Goal: Communication & Community: Answer question/provide support

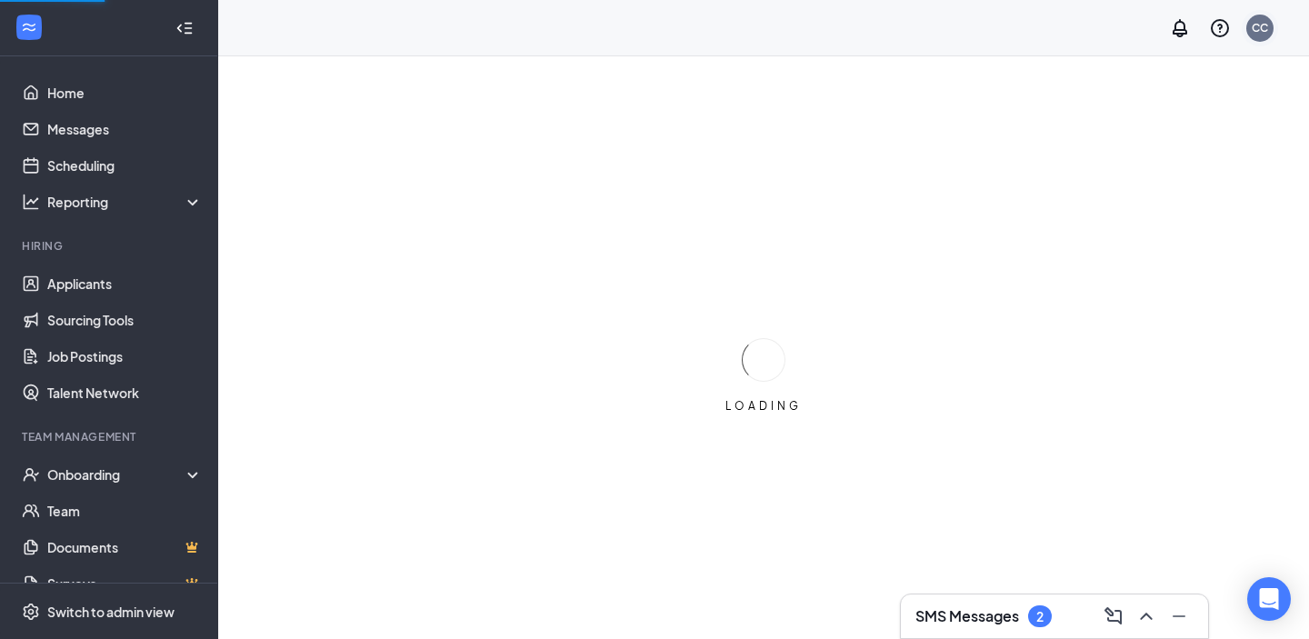
click at [1269, 26] on div "CC" at bounding box center [1259, 28] width 27 height 27
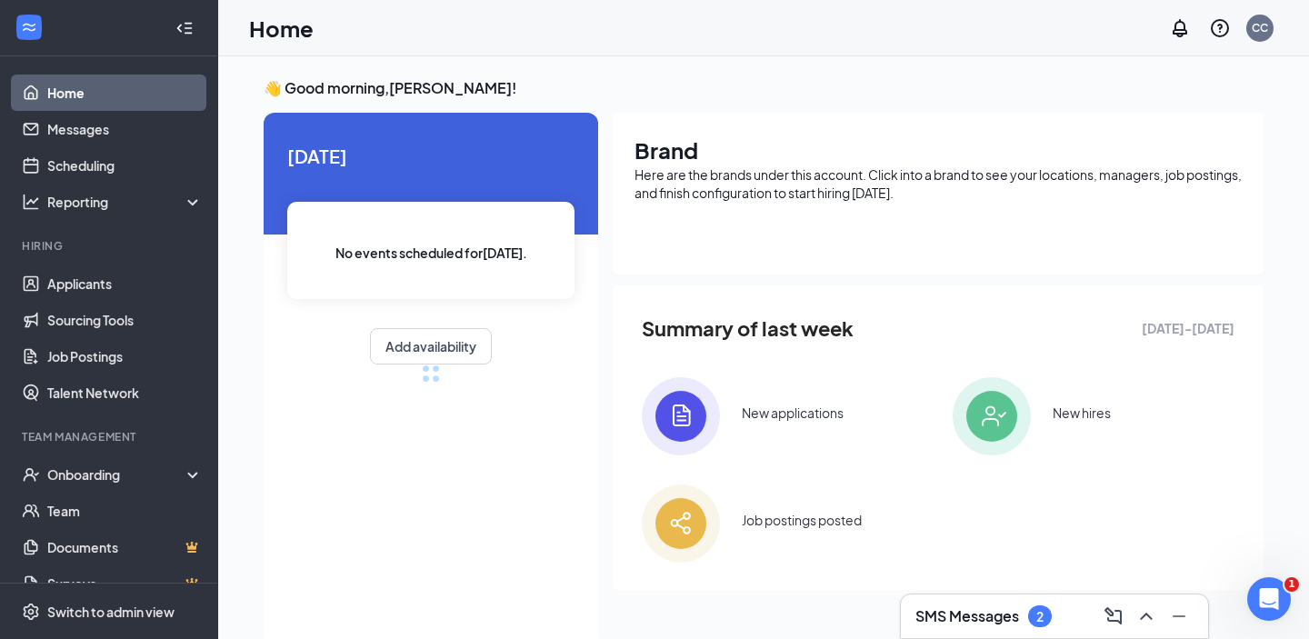
click at [1093, 274] on div "Brand Here are the brands under this account. Click into a brand to see your lo…" at bounding box center [937, 374] width 651 height 522
click at [1093, 253] on div at bounding box center [937, 245] width 607 height 15
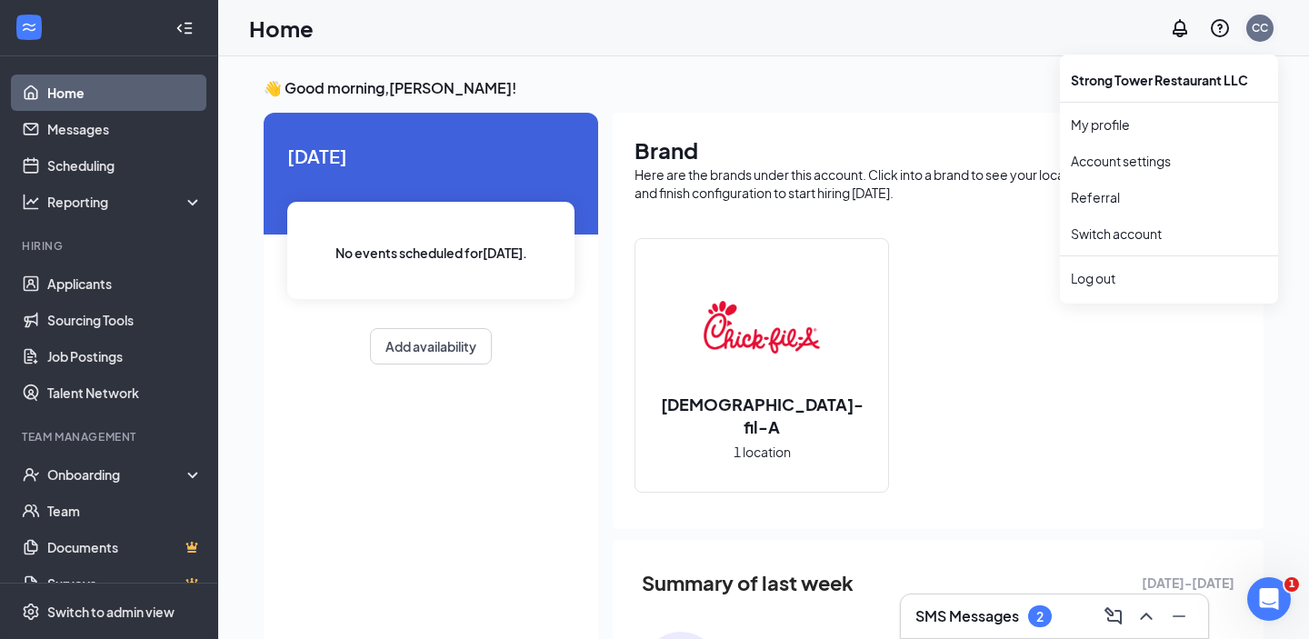
click at [1254, 39] on div "CC" at bounding box center [1259, 28] width 27 height 27
click at [1103, 283] on div "Log out" at bounding box center [1168, 278] width 196 height 18
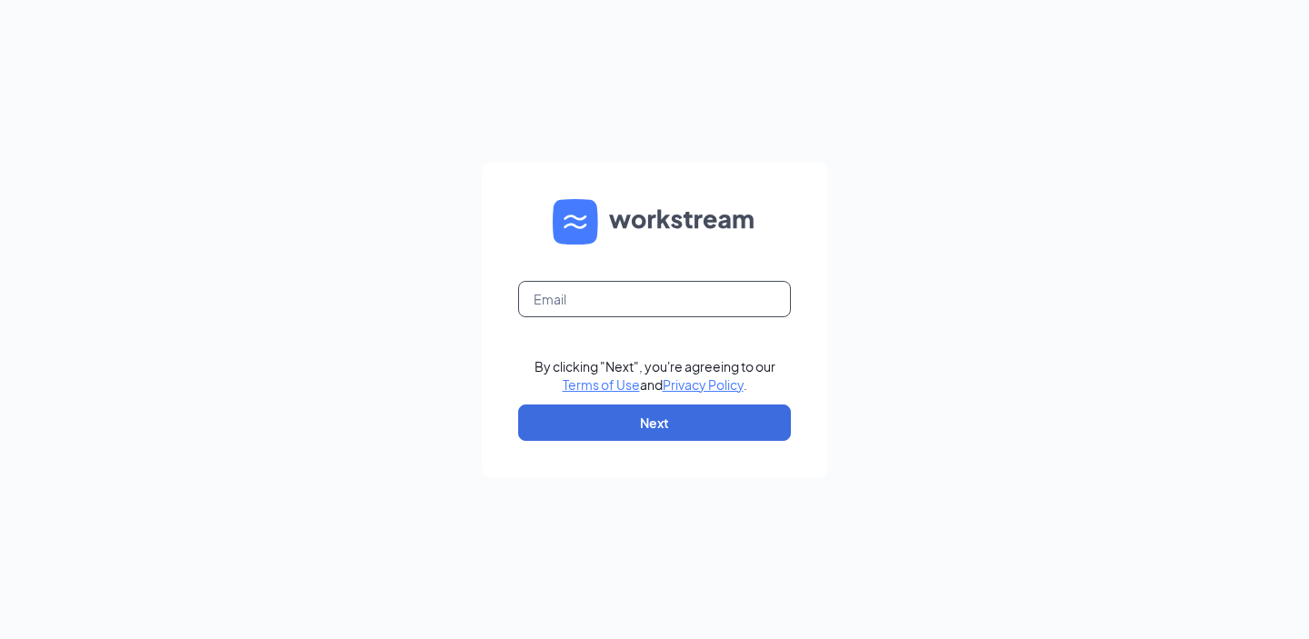
click at [684, 304] on input "text" at bounding box center [654, 299] width 273 height 36
type input "ana@cfathunderbird.com"
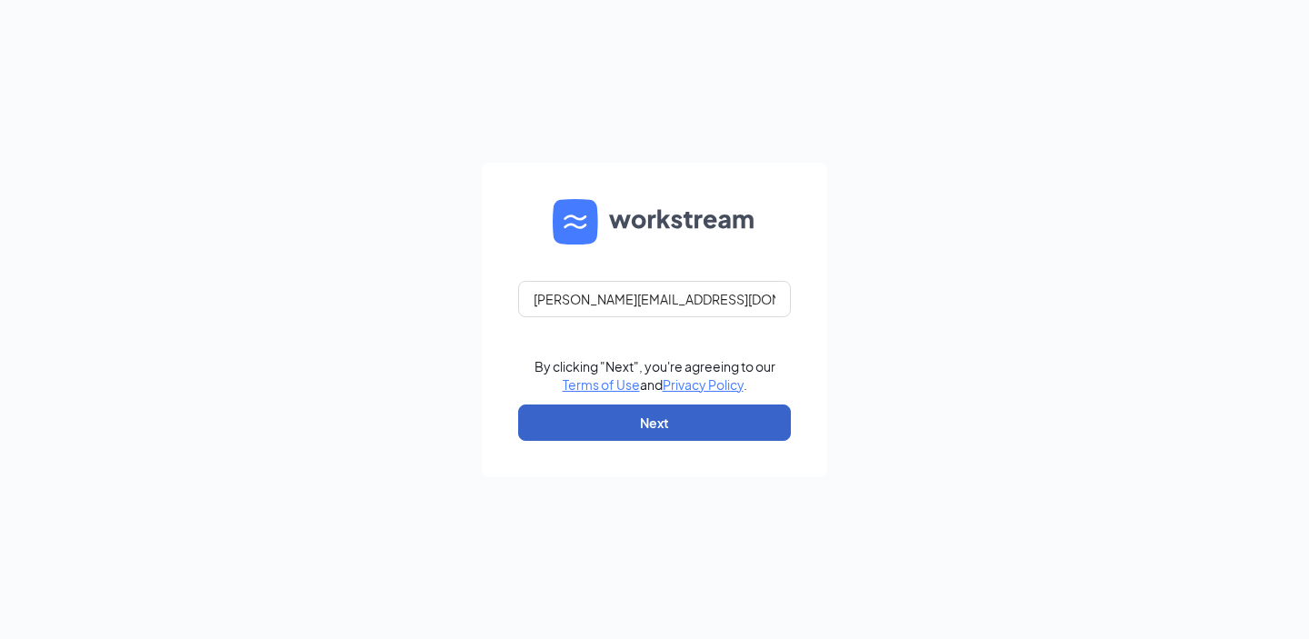
click at [692, 417] on button "Next" at bounding box center [654, 422] width 273 height 36
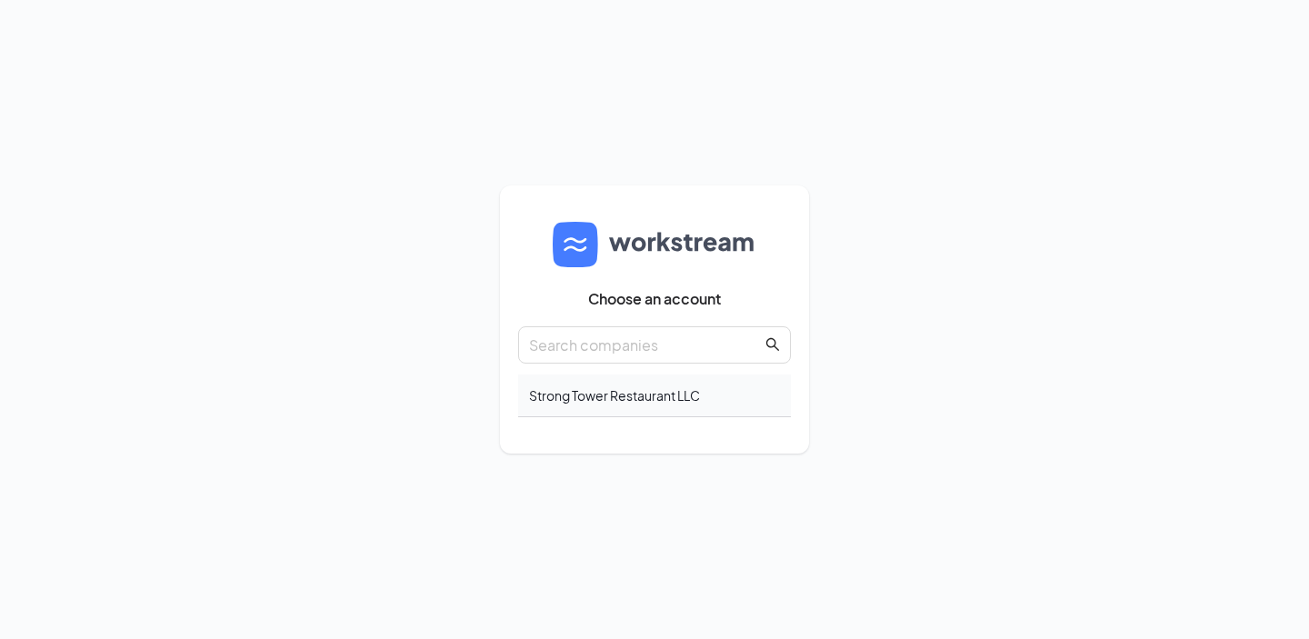
click at [598, 387] on div "Strong Tower Restaurant LLC" at bounding box center [654, 395] width 273 height 43
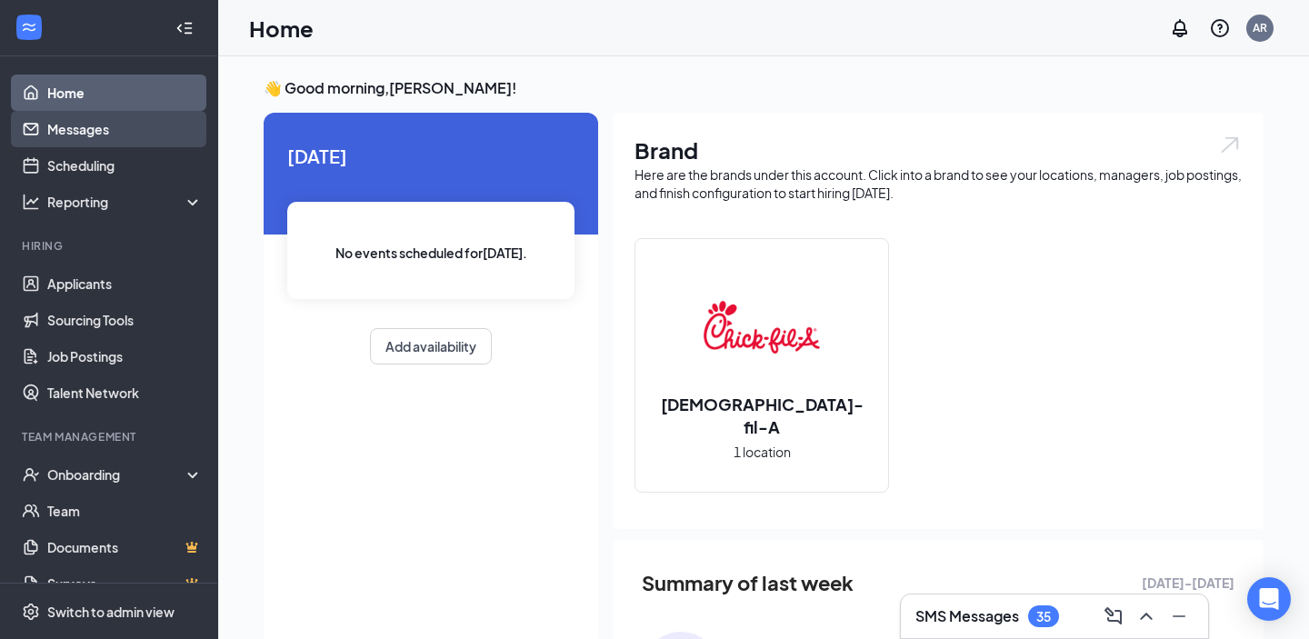
click at [124, 130] on link "Messages" at bounding box center [124, 129] width 155 height 36
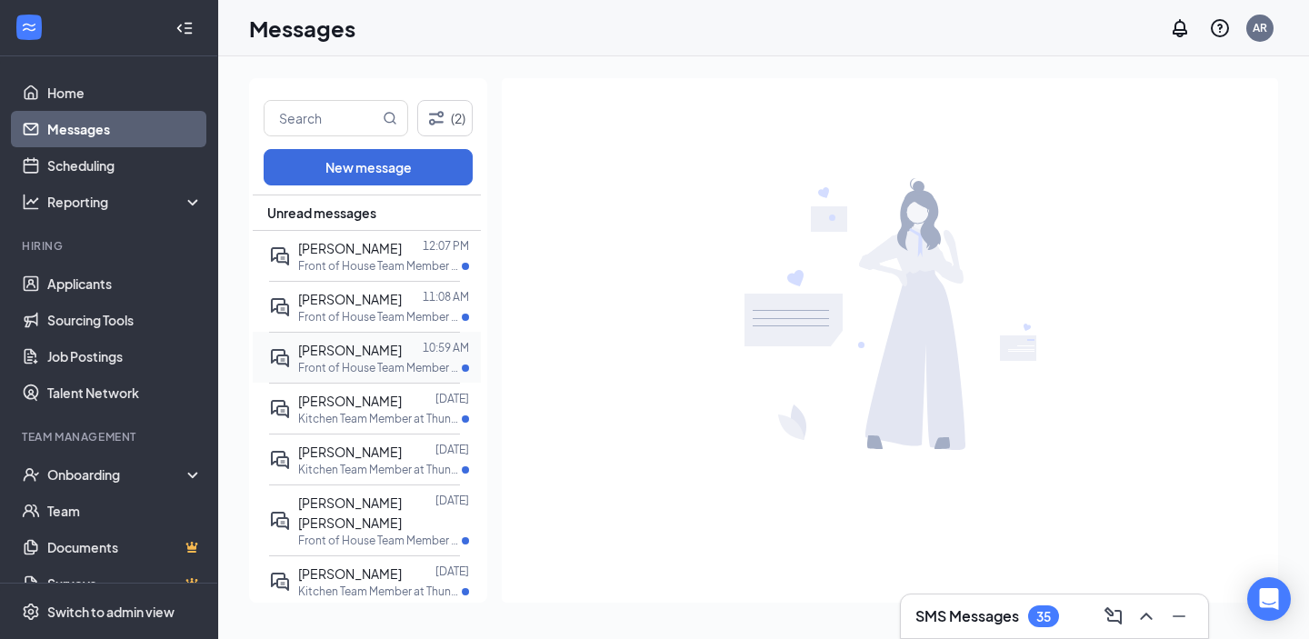
click at [402, 375] on p "Front of House Team Member at Thunderbird" at bounding box center [380, 367] width 164 height 15
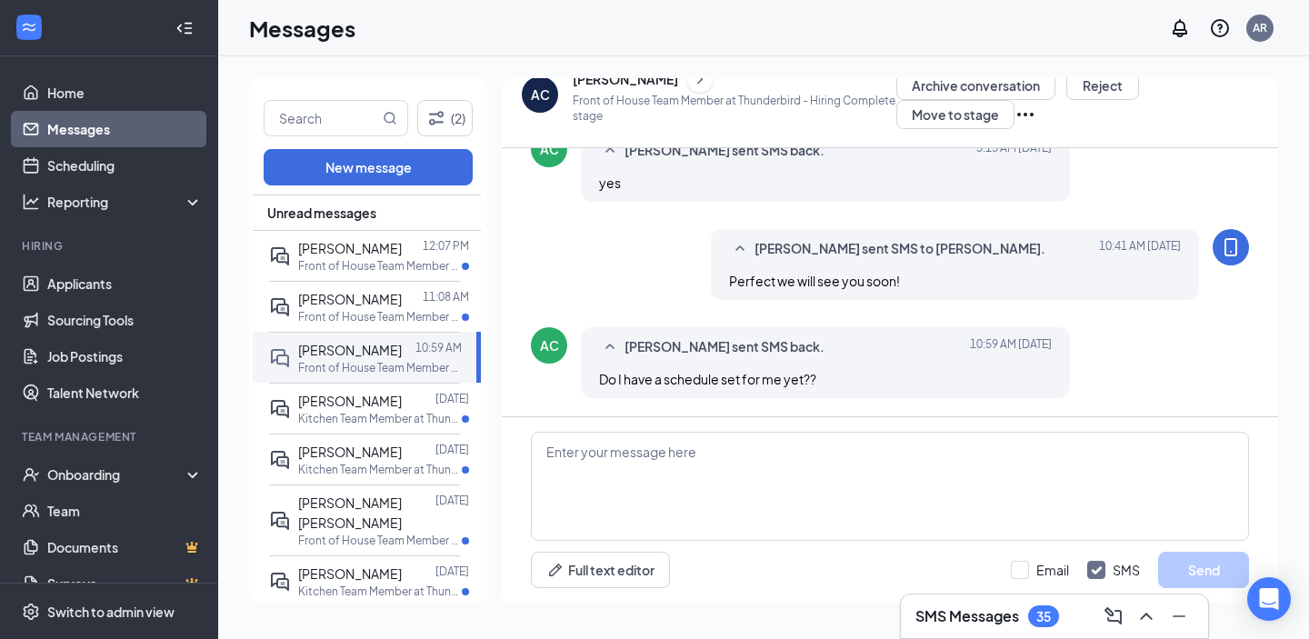
scroll to position [512, 0]
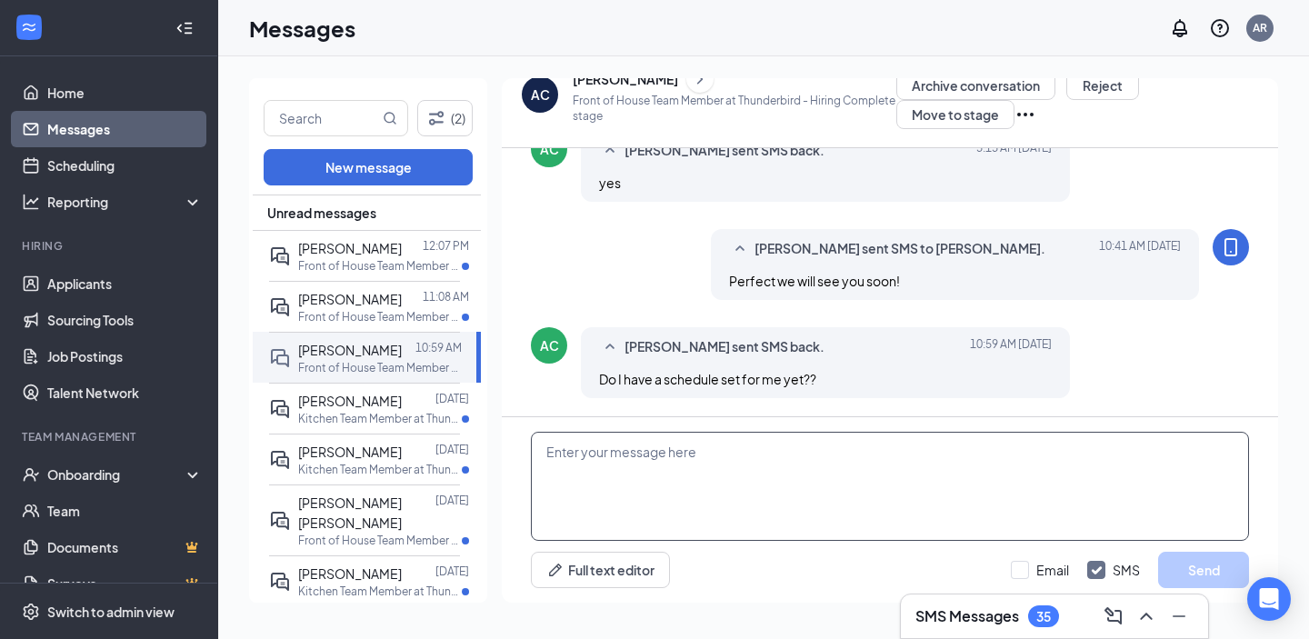
click at [704, 483] on textarea at bounding box center [890, 486] width 718 height 109
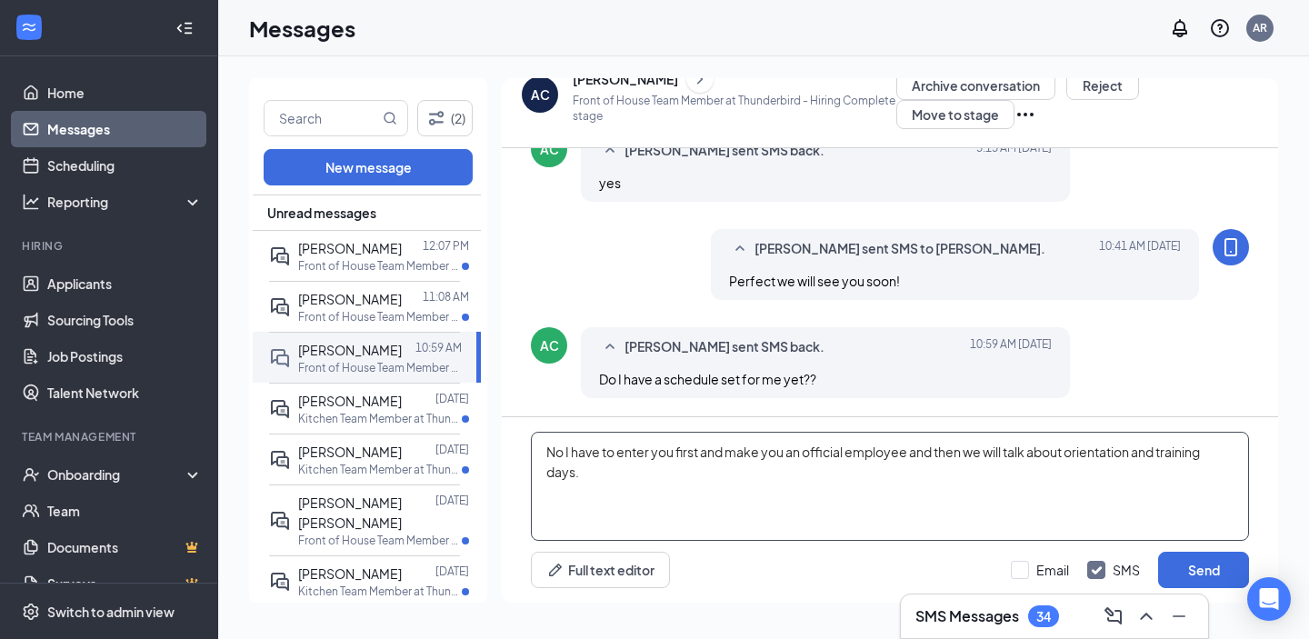
click at [911, 453] on textarea "No I have to enter you first and make you an official employee and then we will…" at bounding box center [890, 486] width 718 height 109
click at [939, 456] on textarea "No I have to enter you first and make you an official employee but i cannot do …" at bounding box center [890, 486] width 718 height 109
click at [1126, 453] on textarea "No I have to enter you first and make you an official employee but I cannot do …" at bounding box center [890, 486] width 718 height 109
click at [1026, 472] on textarea "No I have to enter you first and make you an official employee but I cannot do …" at bounding box center [890, 486] width 718 height 109
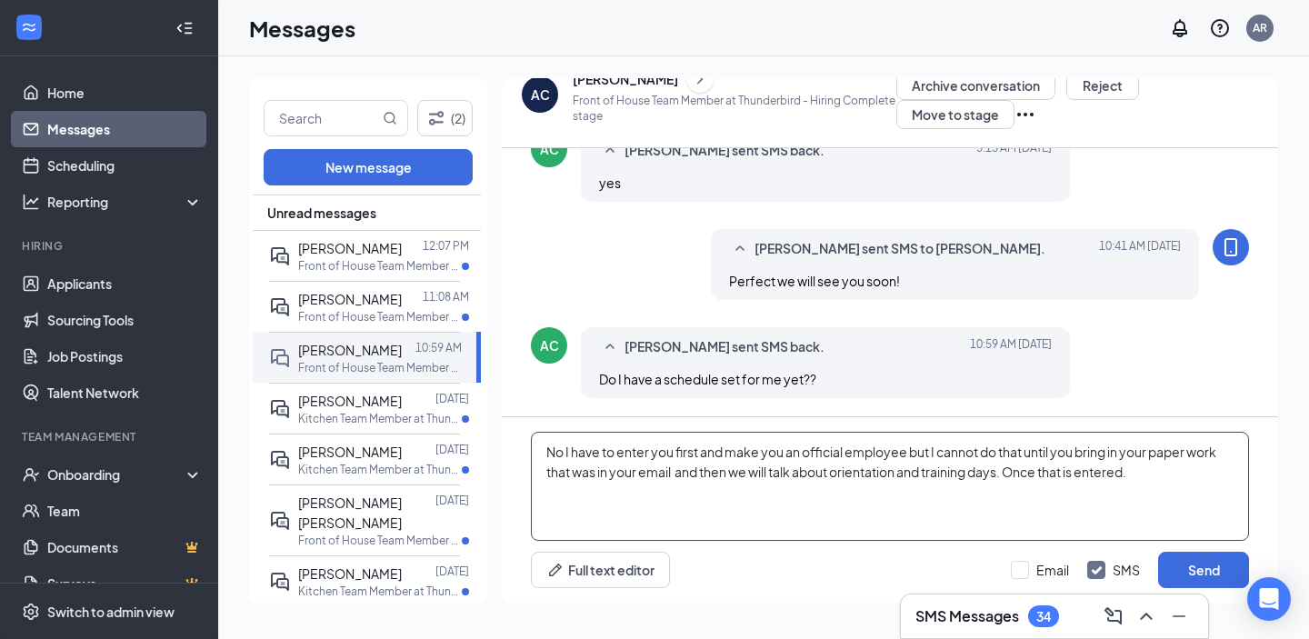
click at [1237, 453] on textarea "No I have to enter you first and make you an official employee but I cannot do …" at bounding box center [890, 486] width 718 height 109
click at [599, 477] on textarea "No I have to enter you first and make you an official employee but I cannot do …" at bounding box center [890, 486] width 718 height 109
click at [822, 502] on textarea "No I have to enter you first and make you an official employee but I cannot do …" at bounding box center [890, 486] width 718 height 109
type textarea "No I have to enter you first and make you an official employee but I cannot do …"
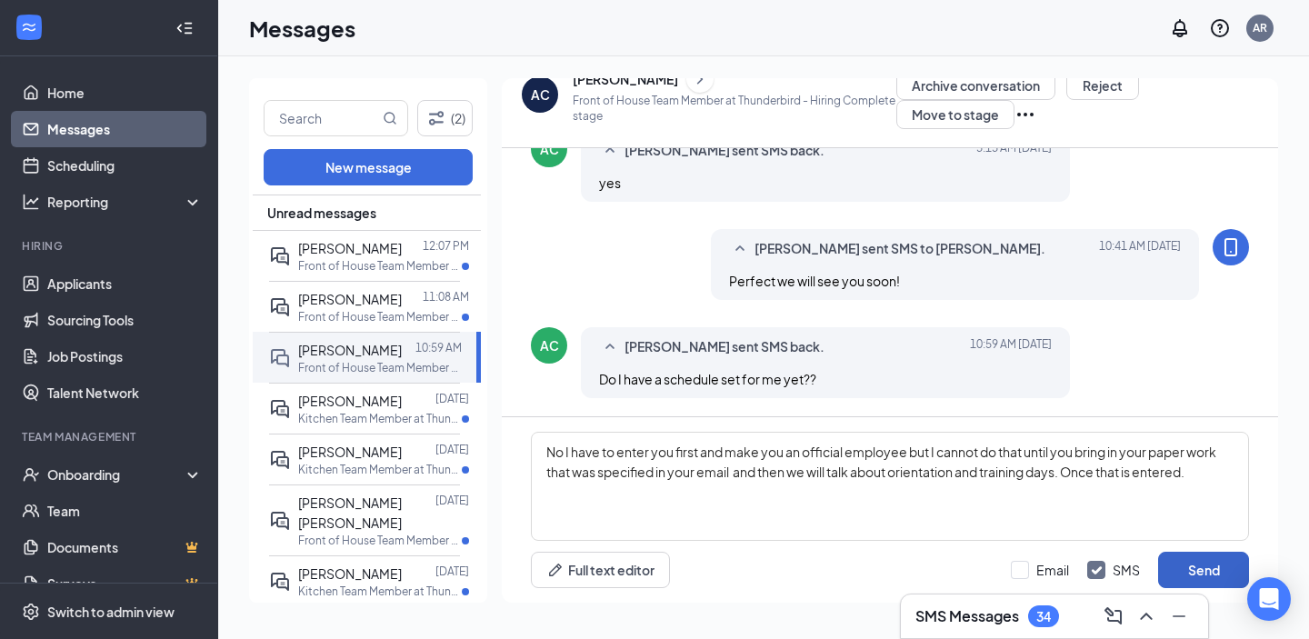
click at [1202, 580] on button "Send" at bounding box center [1203, 570] width 91 height 36
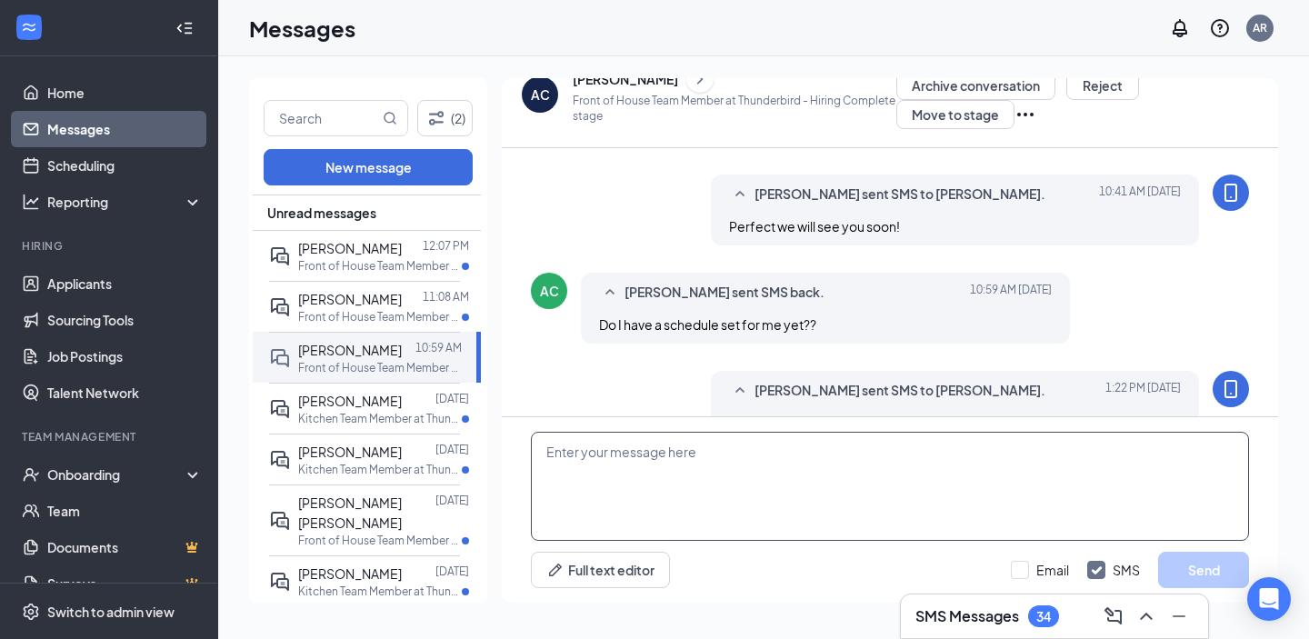
scroll to position [670, 0]
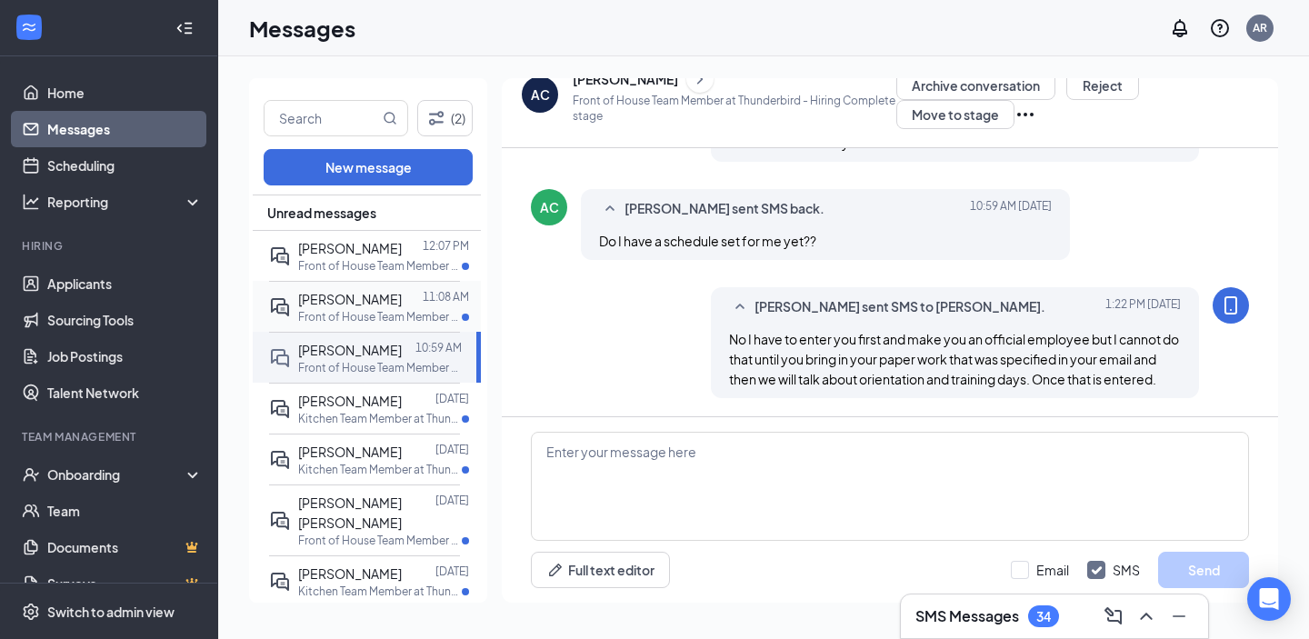
click at [312, 324] on p "Front of House Team Member at Thunderbird" at bounding box center [380, 316] width 164 height 15
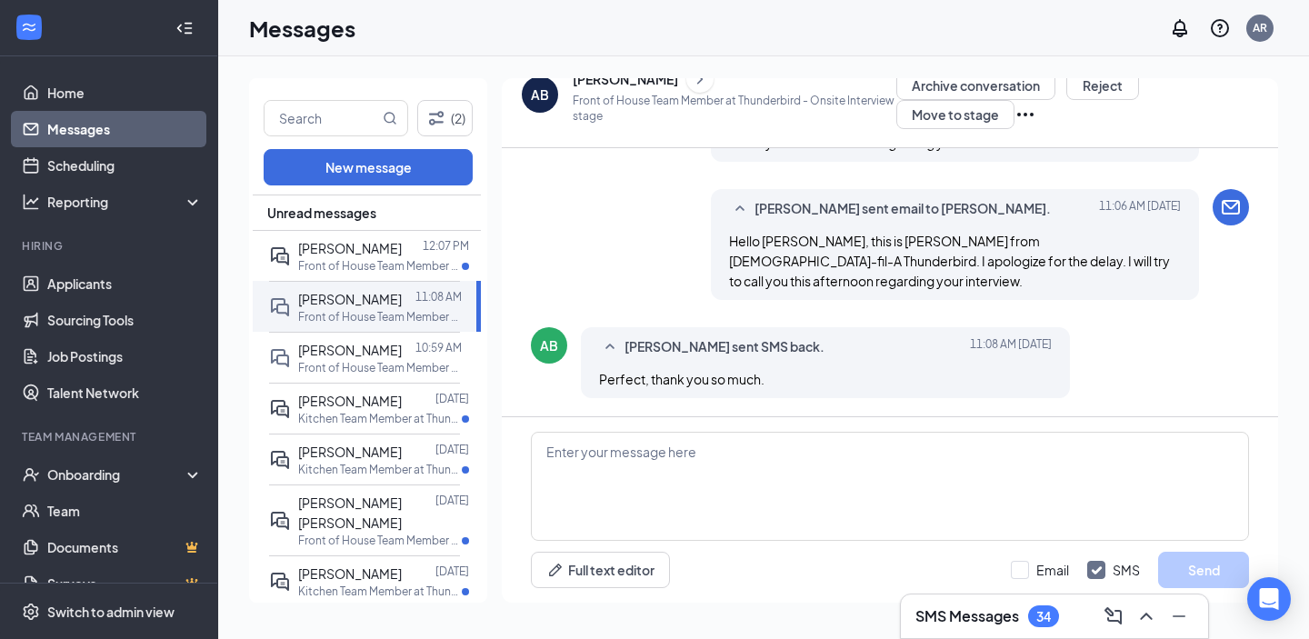
scroll to position [715, 0]
click at [350, 269] on p "Front of House Team Member at Thunderbird" at bounding box center [380, 265] width 164 height 15
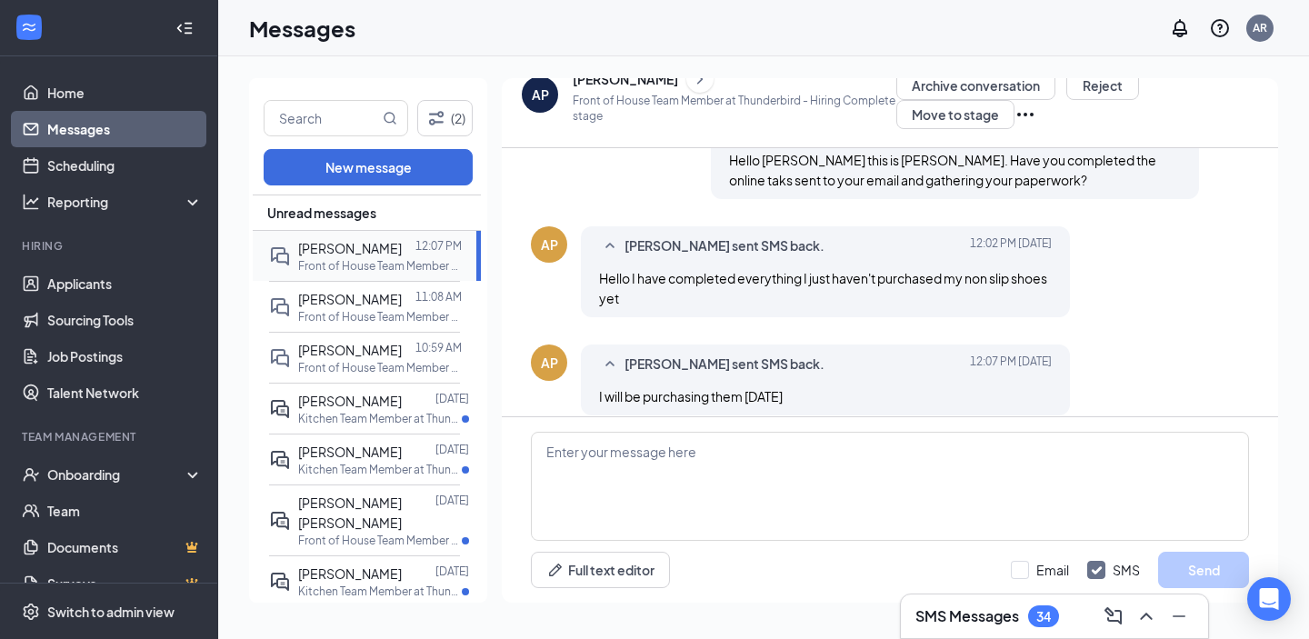
scroll to position [528, 0]
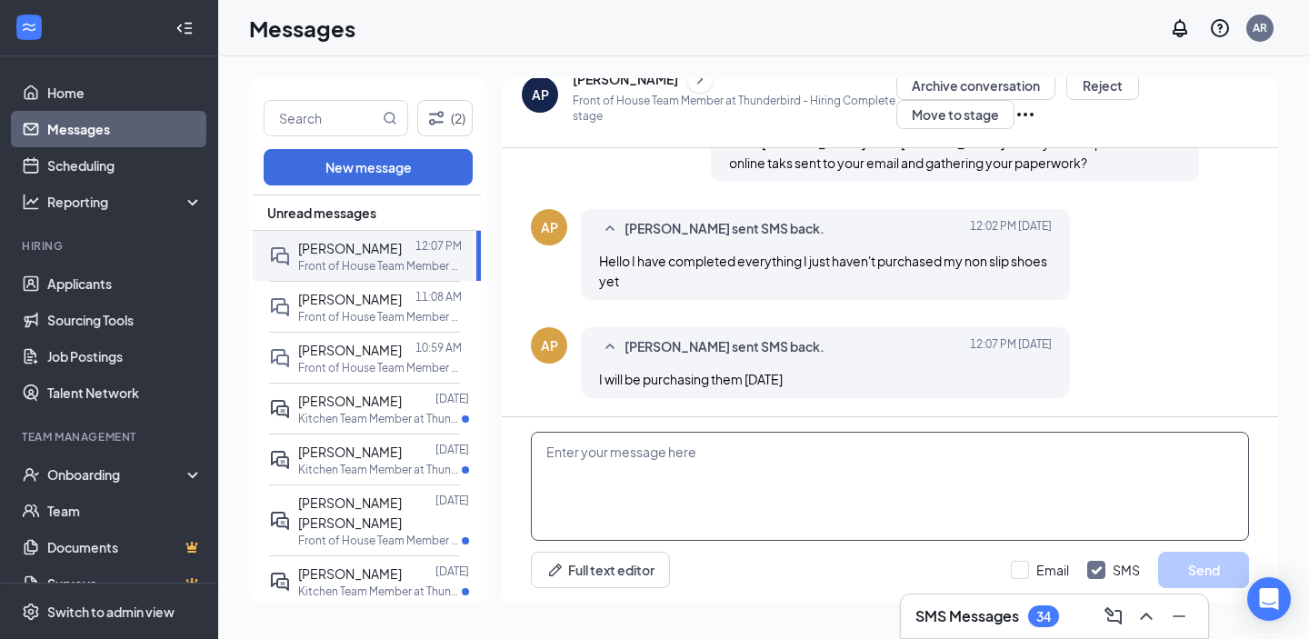
click at [591, 506] on textarea at bounding box center [890, 486] width 718 height 109
type textarea "Perfect we will see you here !"
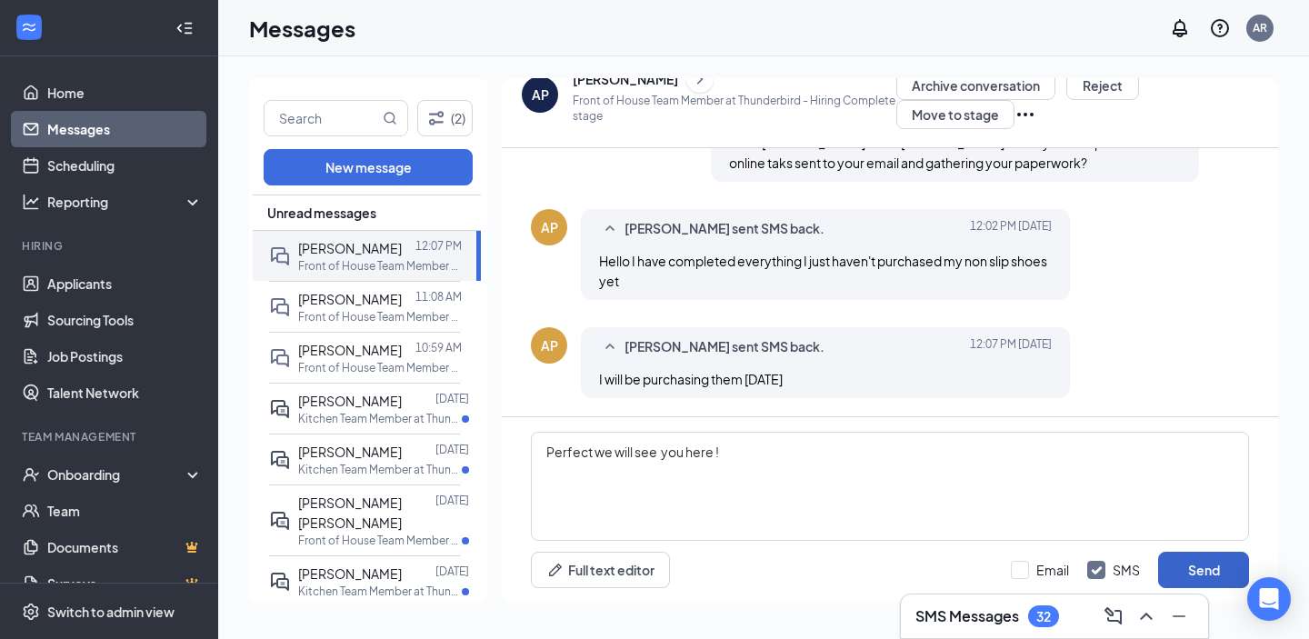
click at [1186, 565] on button "Send" at bounding box center [1203, 570] width 91 height 36
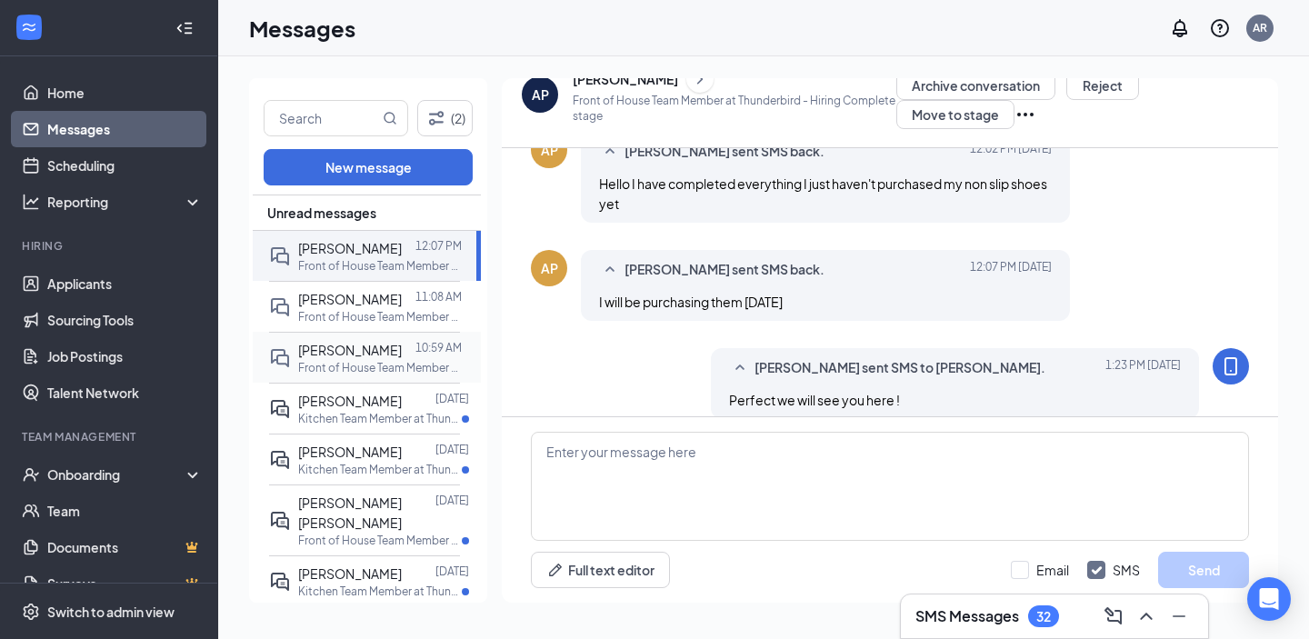
scroll to position [626, 0]
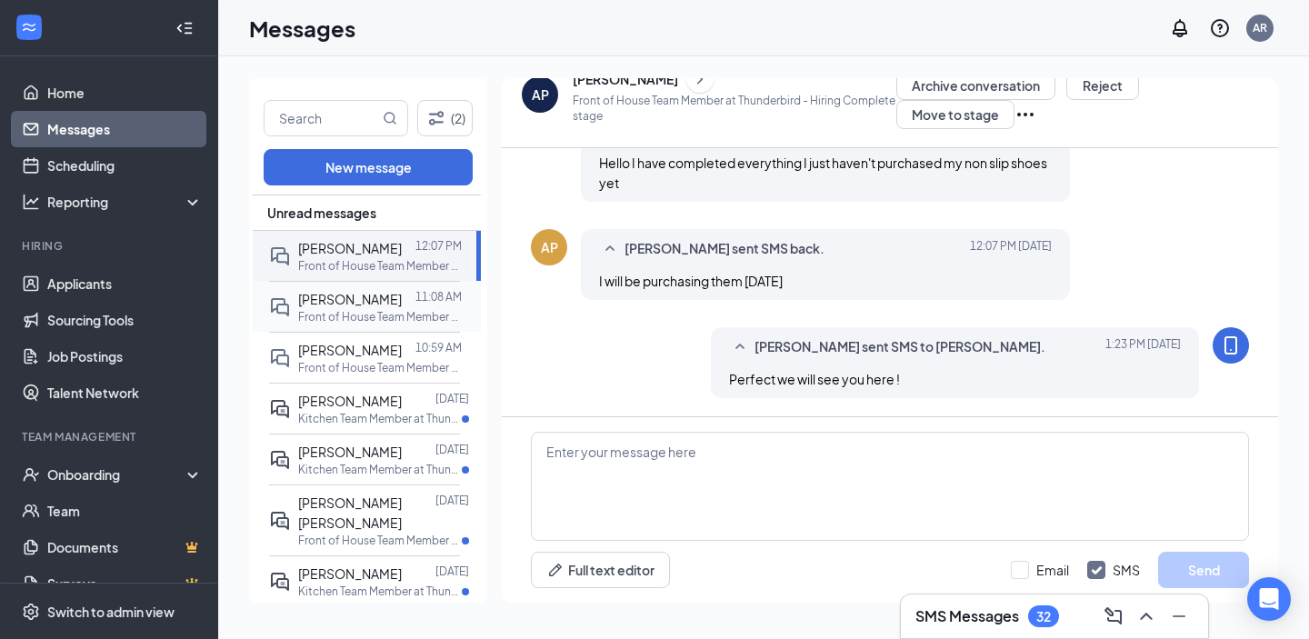
click at [357, 324] on p "Front of House Team Member at Thunderbird" at bounding box center [380, 316] width 164 height 15
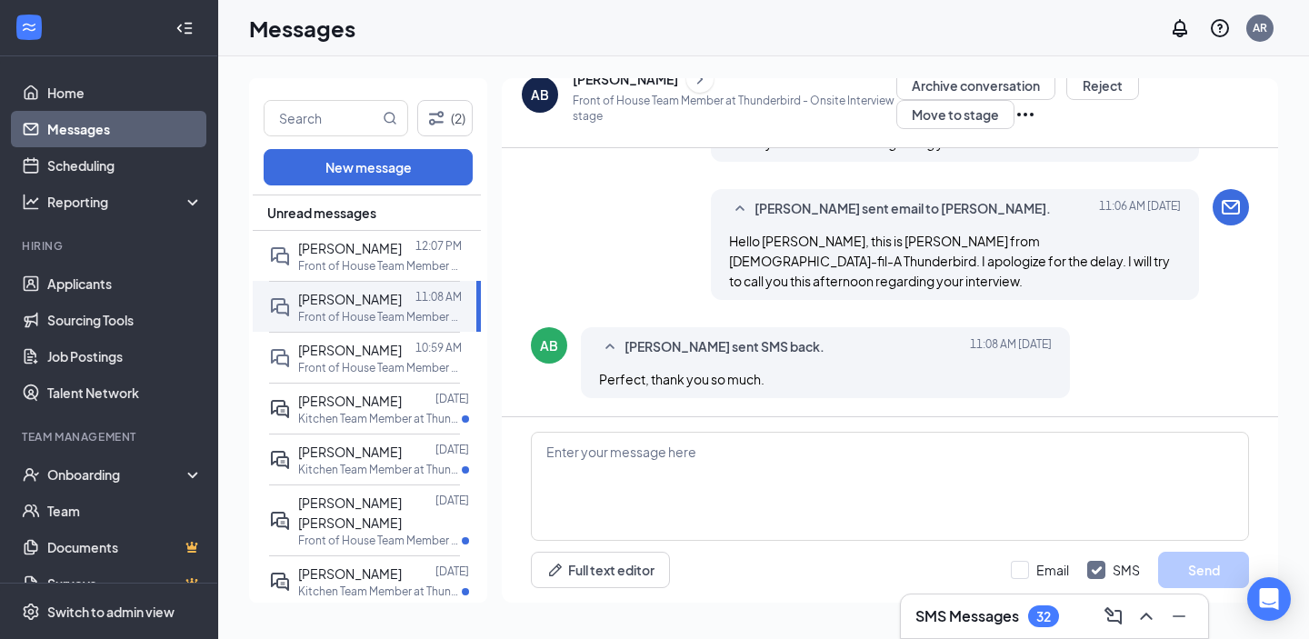
scroll to position [715, 0]
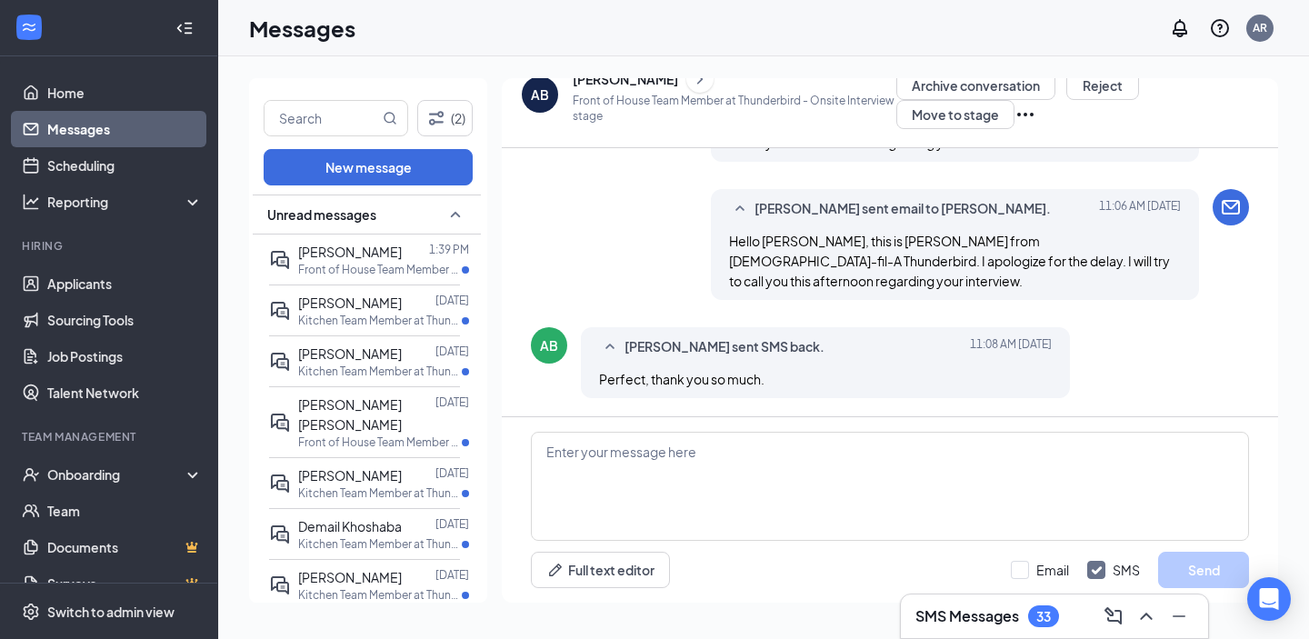
scroll to position [715, 0]
click at [402, 249] on div at bounding box center [415, 252] width 27 height 20
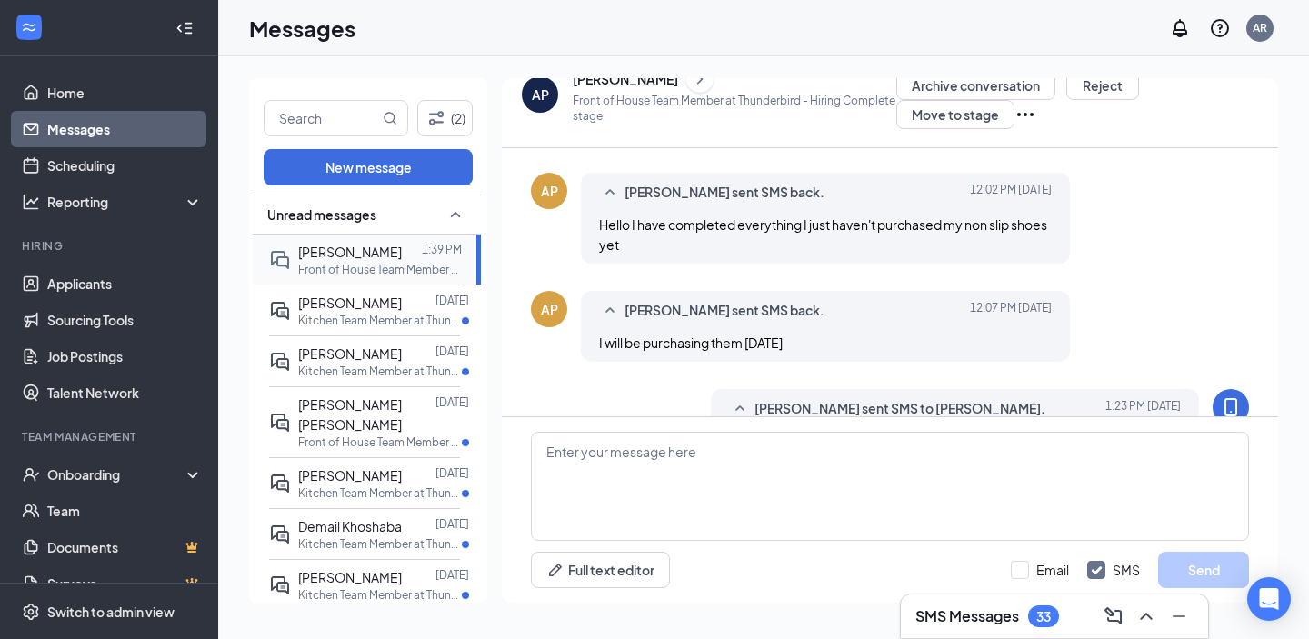
scroll to position [606, 0]
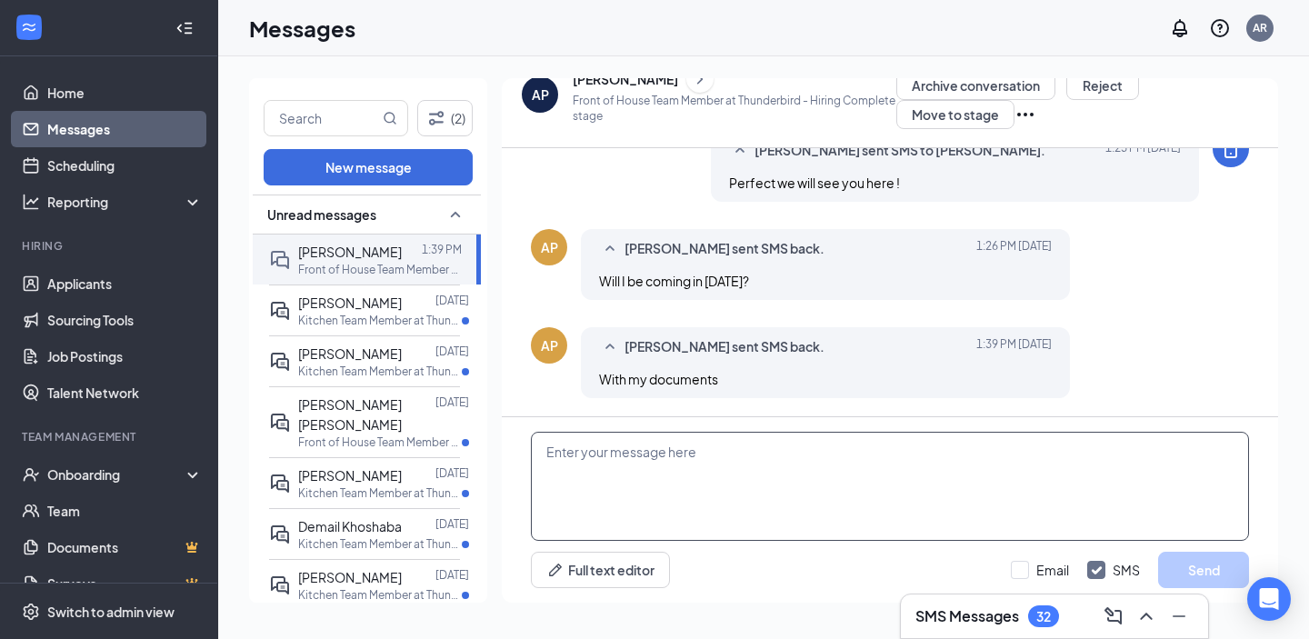
click at [641, 454] on textarea at bounding box center [890, 486] width 718 height 109
click at [788, 462] on textarea "If possible if not as soon as possible." at bounding box center [890, 486] width 718 height 109
type textarea "If possible if not as soon as possible. So we can get you started."
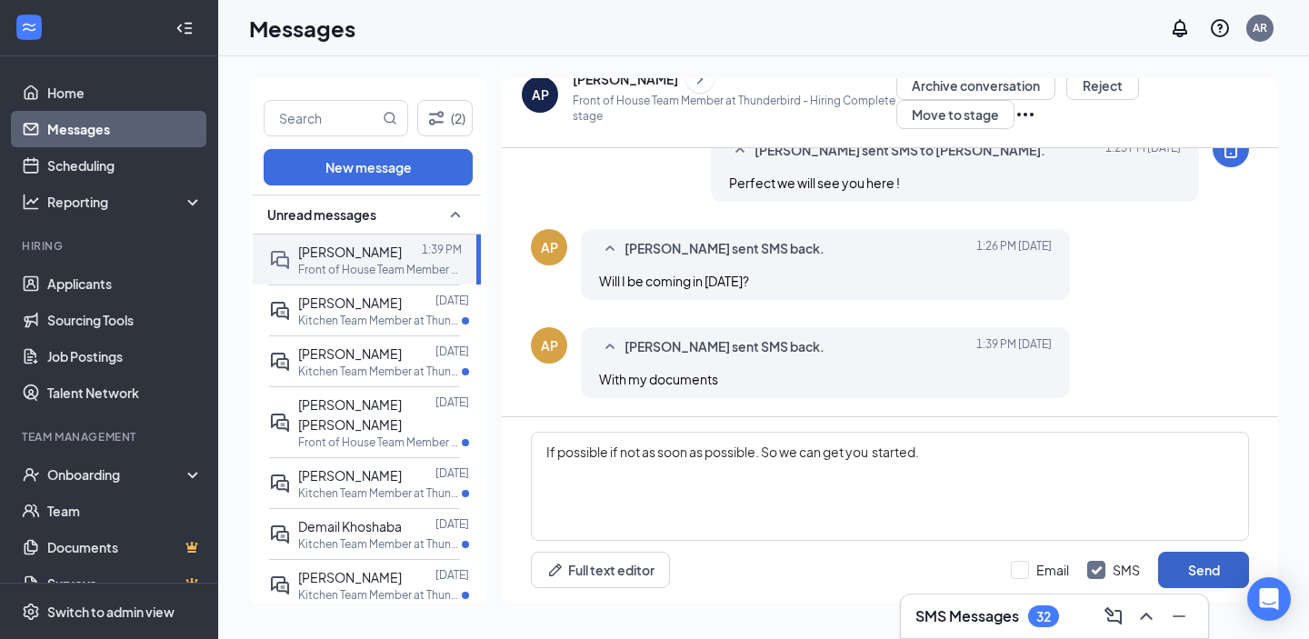
click at [1209, 569] on button "Send" at bounding box center [1203, 570] width 91 height 36
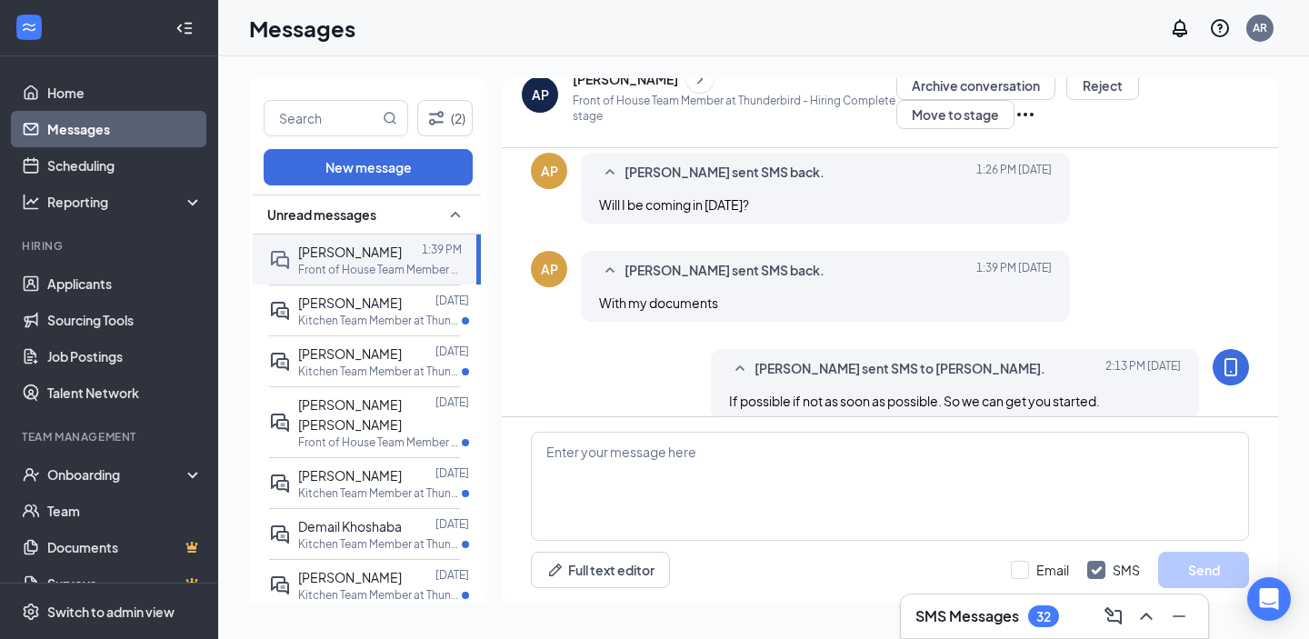
scroll to position [704, 0]
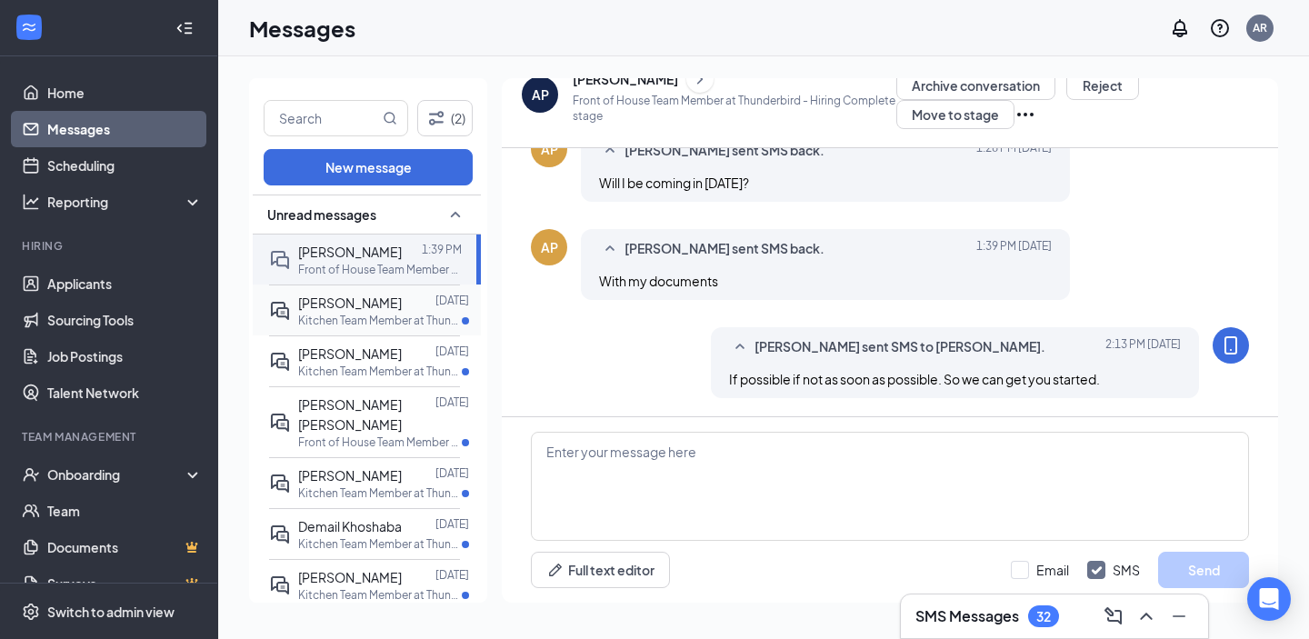
click at [413, 311] on div at bounding box center [419, 303] width 34 height 20
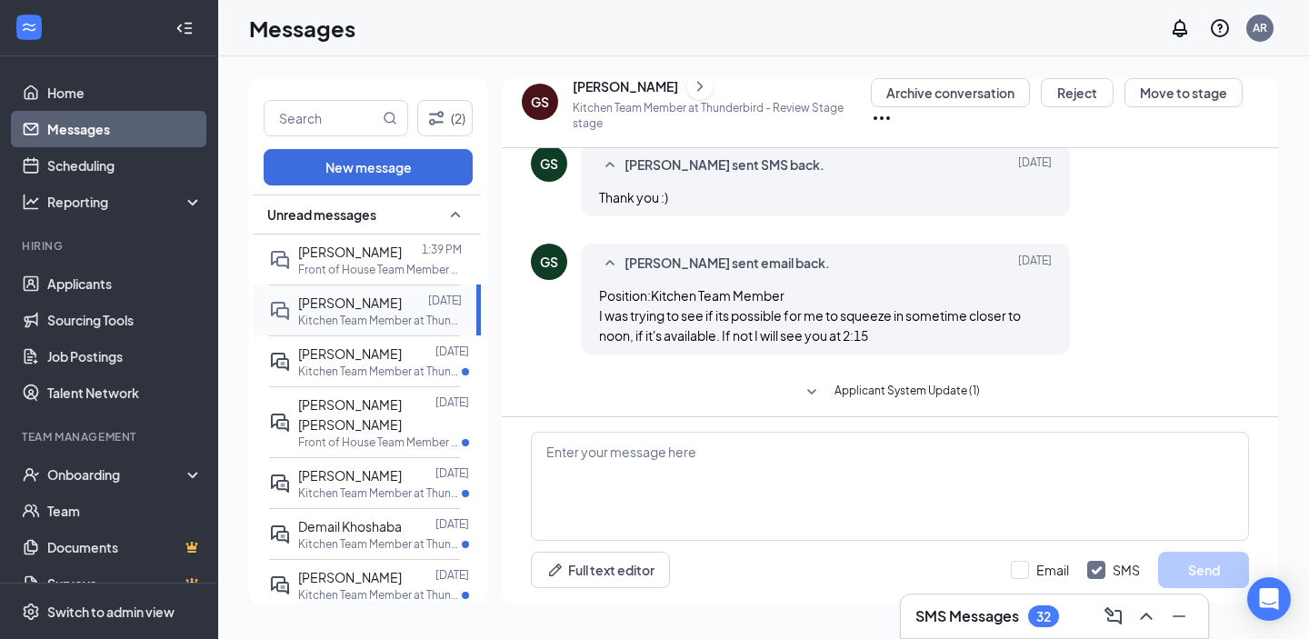
scroll to position [535, 0]
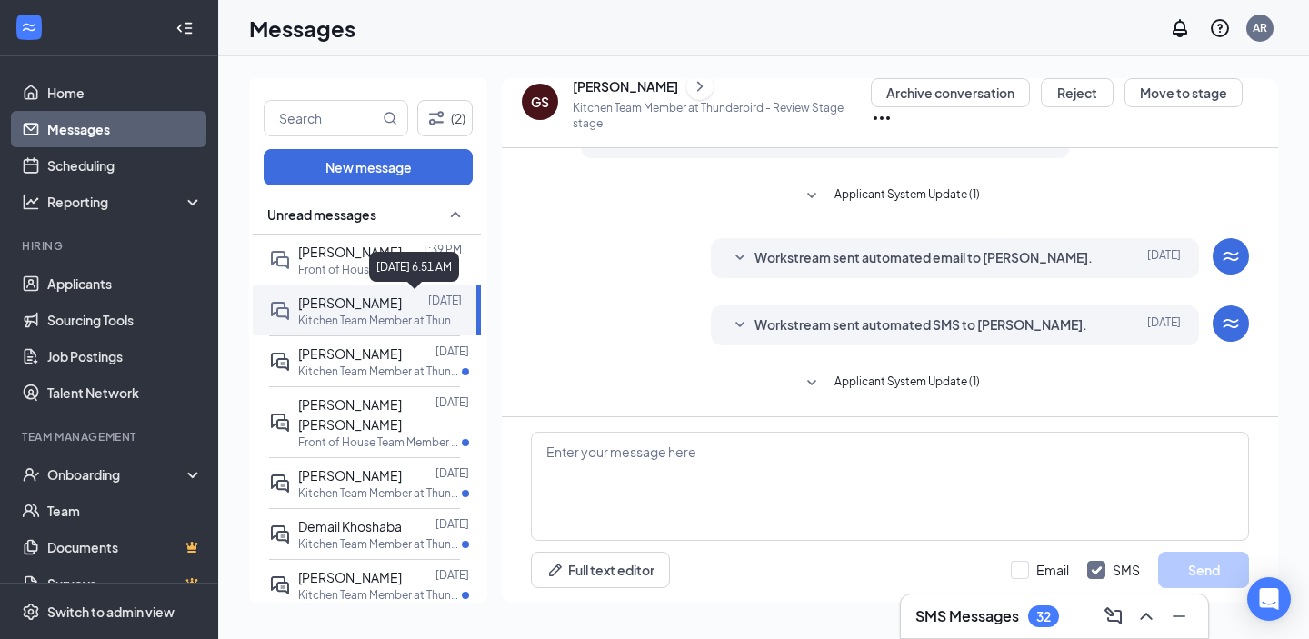
click at [409, 262] on div "[DATE] 6:51 AM" at bounding box center [414, 267] width 90 height 30
click at [353, 259] on span "[PERSON_NAME]" at bounding box center [350, 252] width 104 height 16
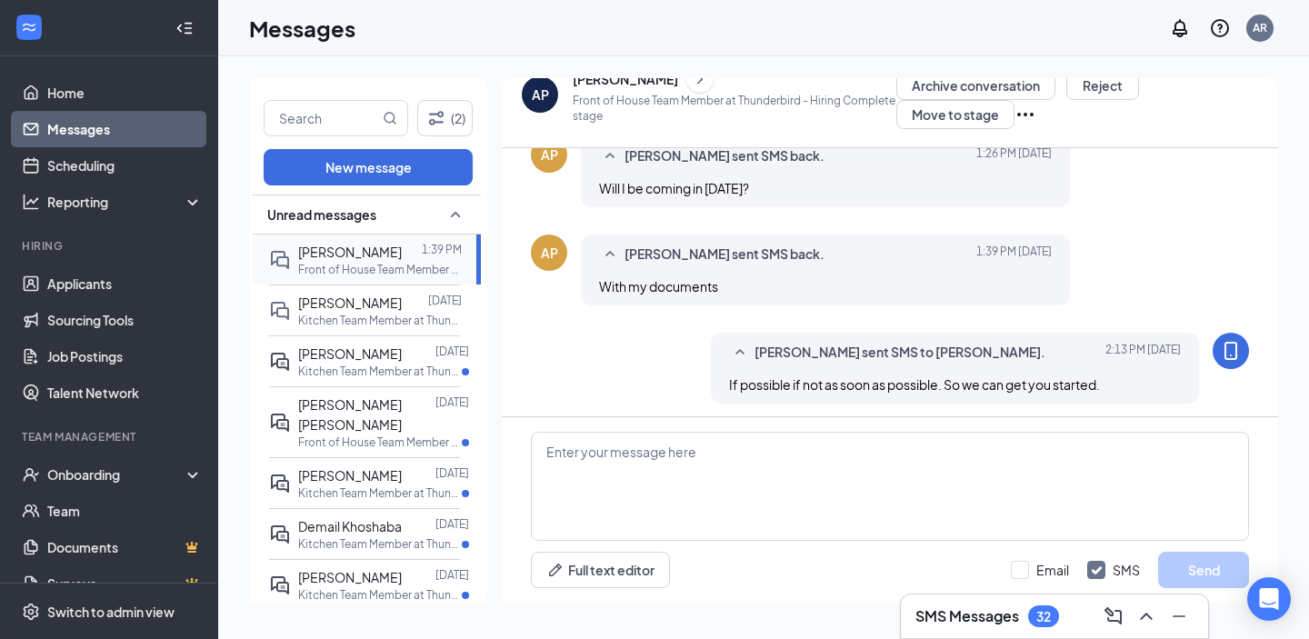
scroll to position [704, 0]
